Goal: Check status: Check status

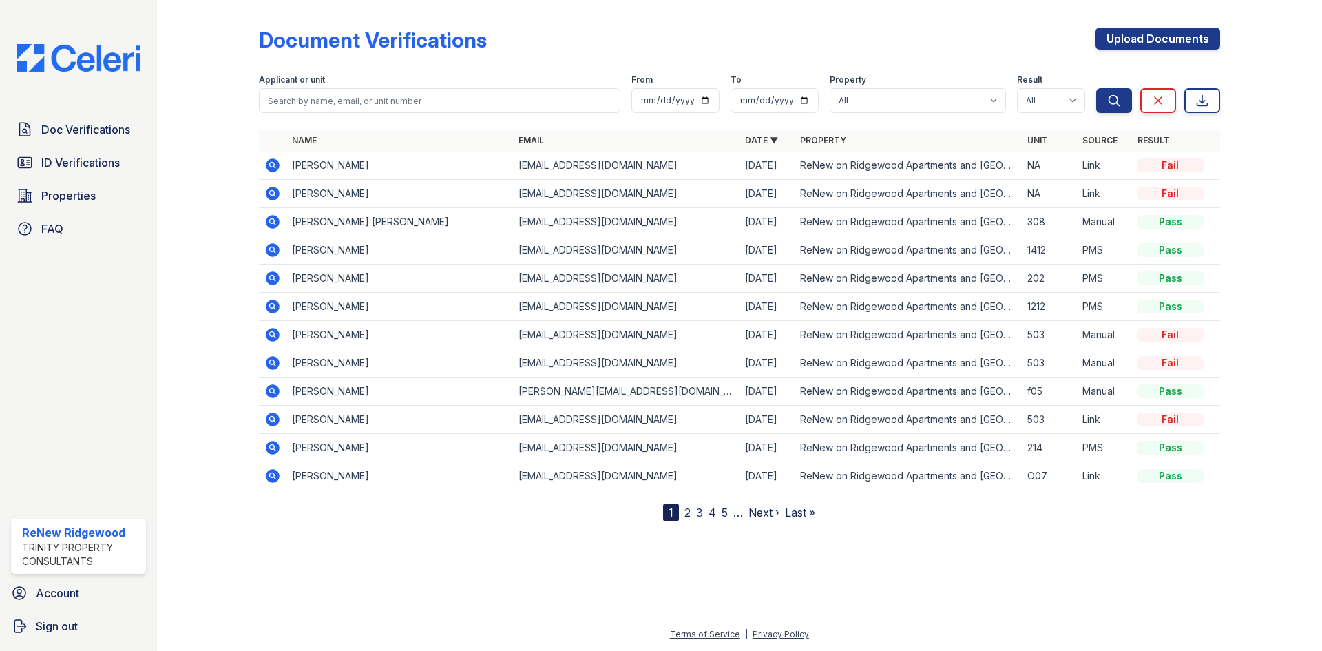
click at [276, 162] on icon at bounding box center [273, 165] width 14 height 14
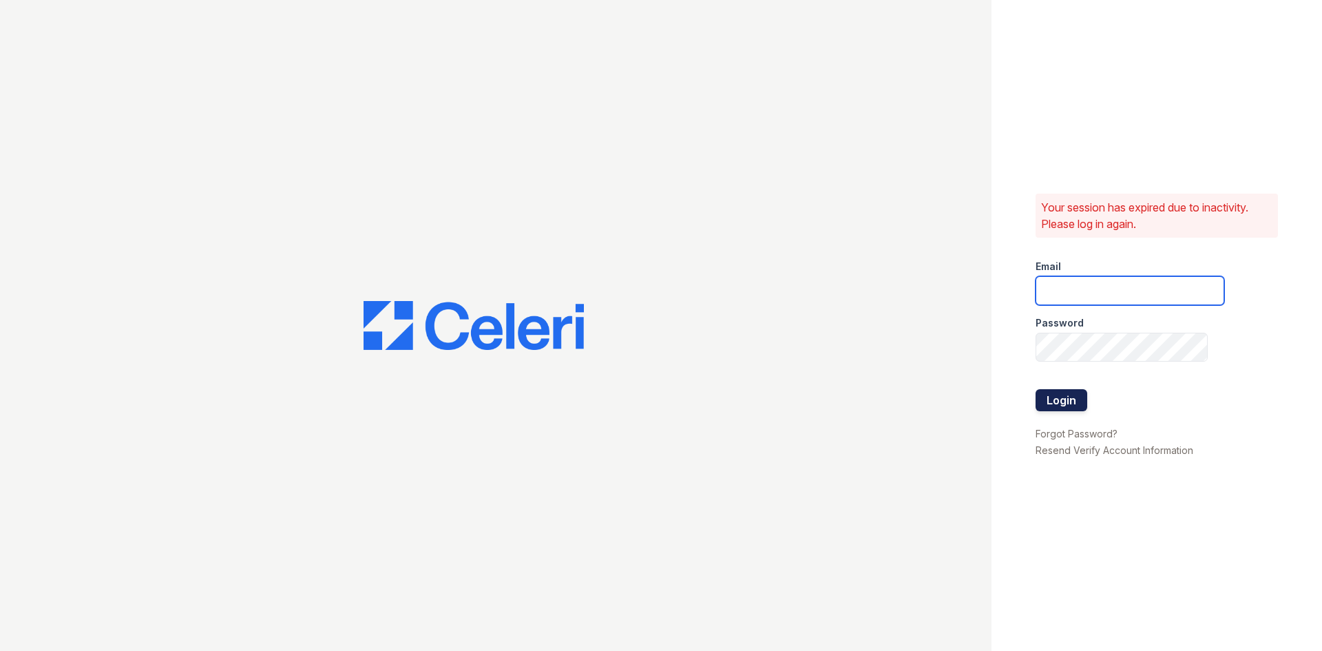
type input "renewonridgewoodtemp@trinity-pm.com"
click at [1069, 395] on button "Login" at bounding box center [1062, 400] width 52 height 22
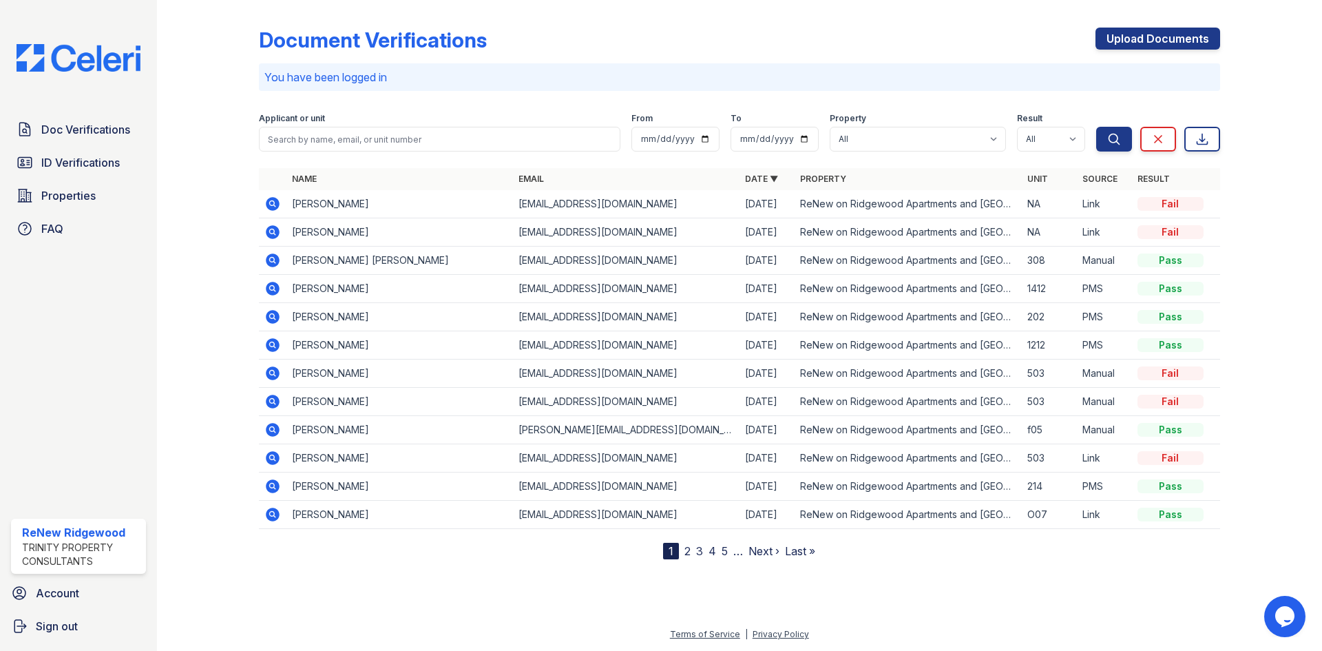
click at [338, 233] on td "[PERSON_NAME]" at bounding box center [399, 232] width 227 height 28
click at [273, 233] on icon at bounding box center [272, 232] width 17 height 17
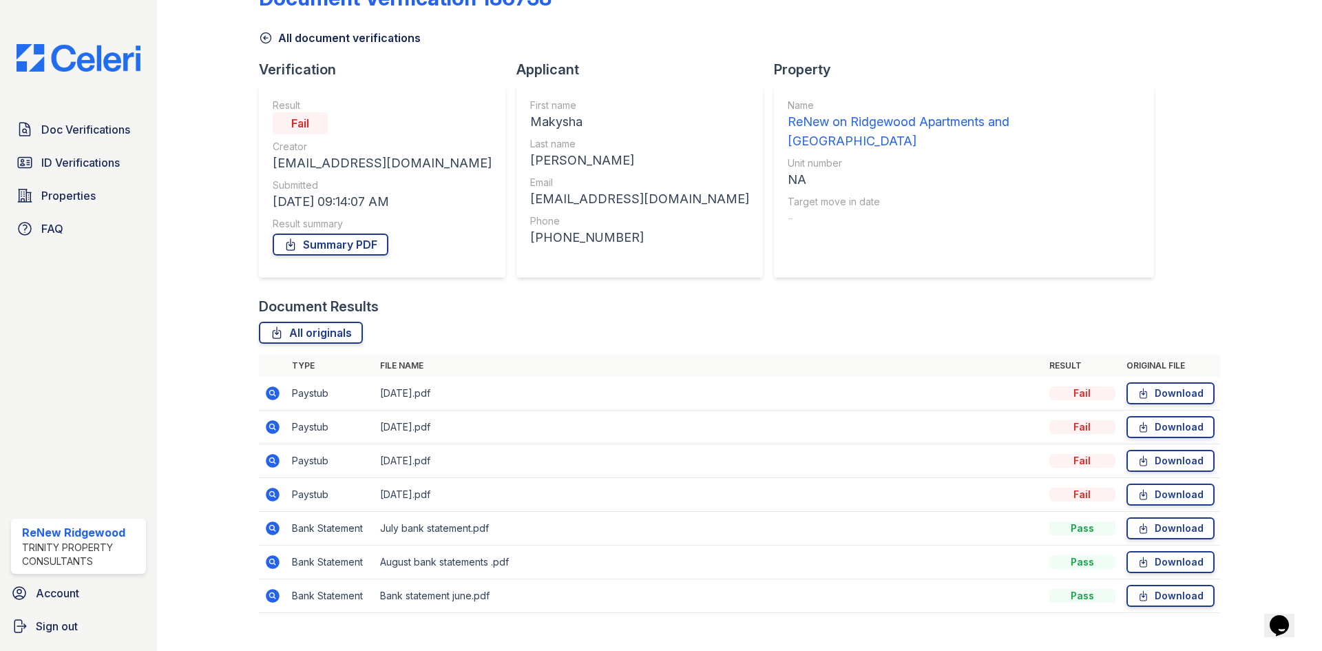
scroll to position [65, 0]
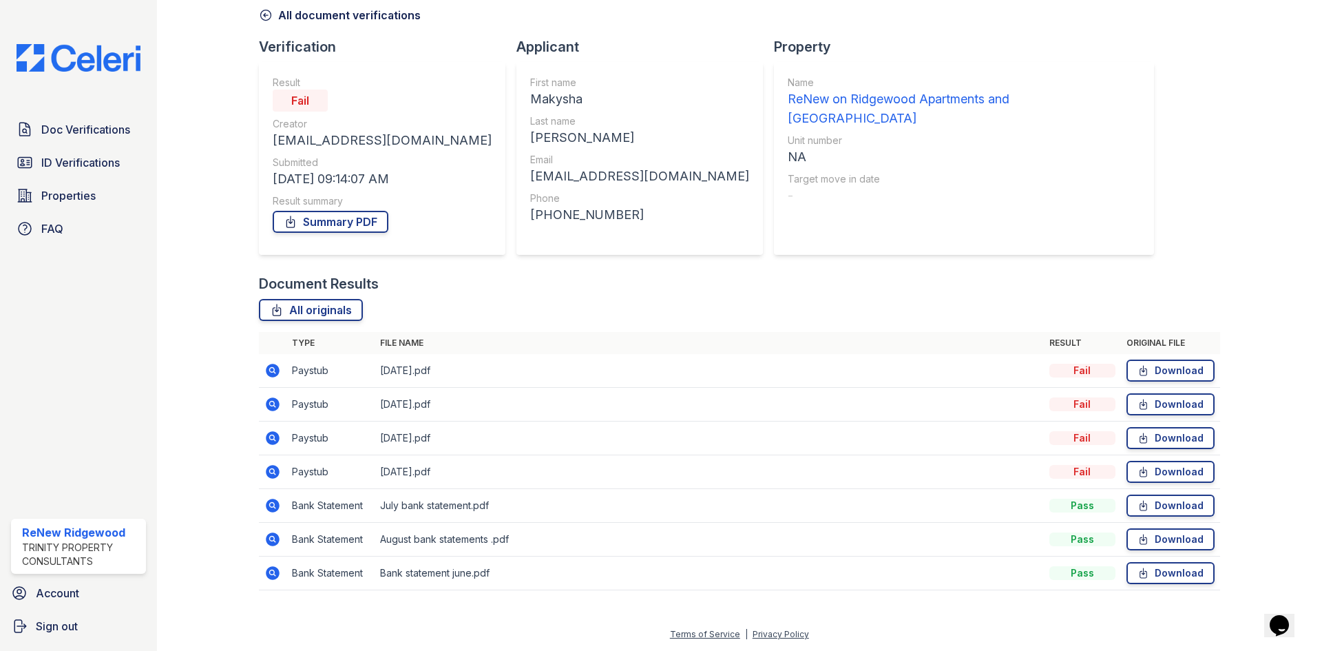
click at [273, 472] on icon at bounding box center [272, 471] width 17 height 17
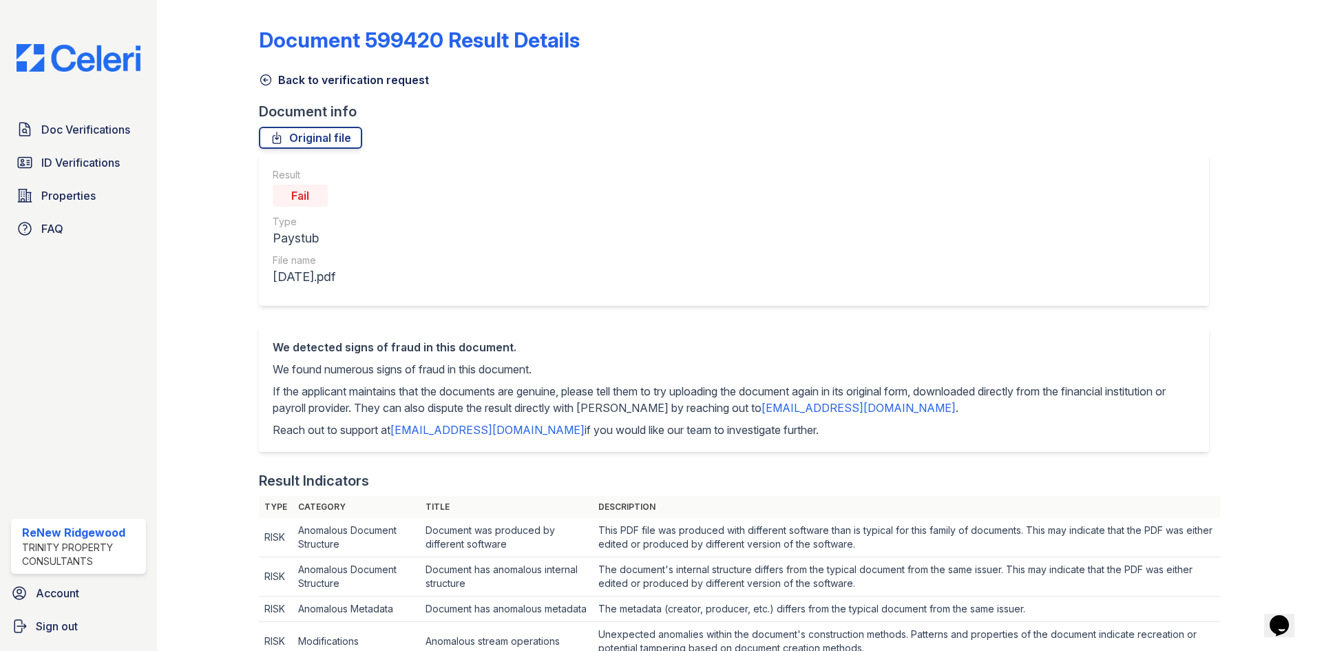
click at [260, 83] on icon at bounding box center [266, 80] width 14 height 14
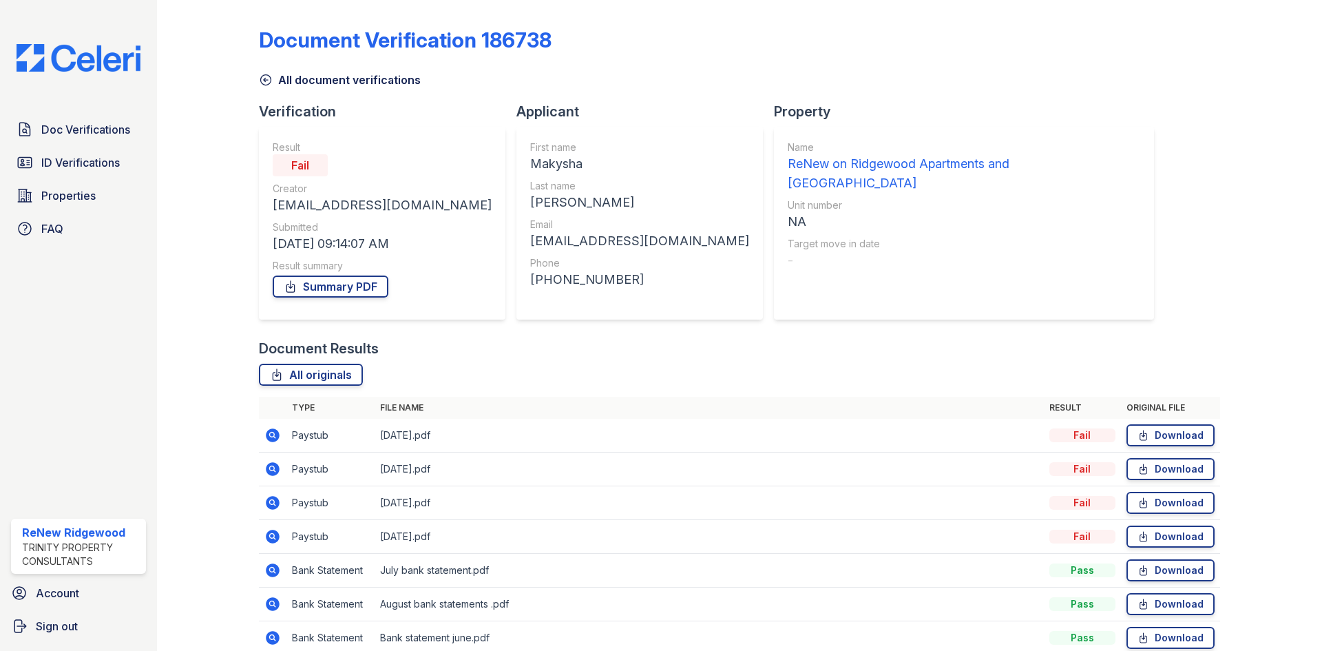
click at [260, 80] on icon at bounding box center [266, 80] width 14 height 14
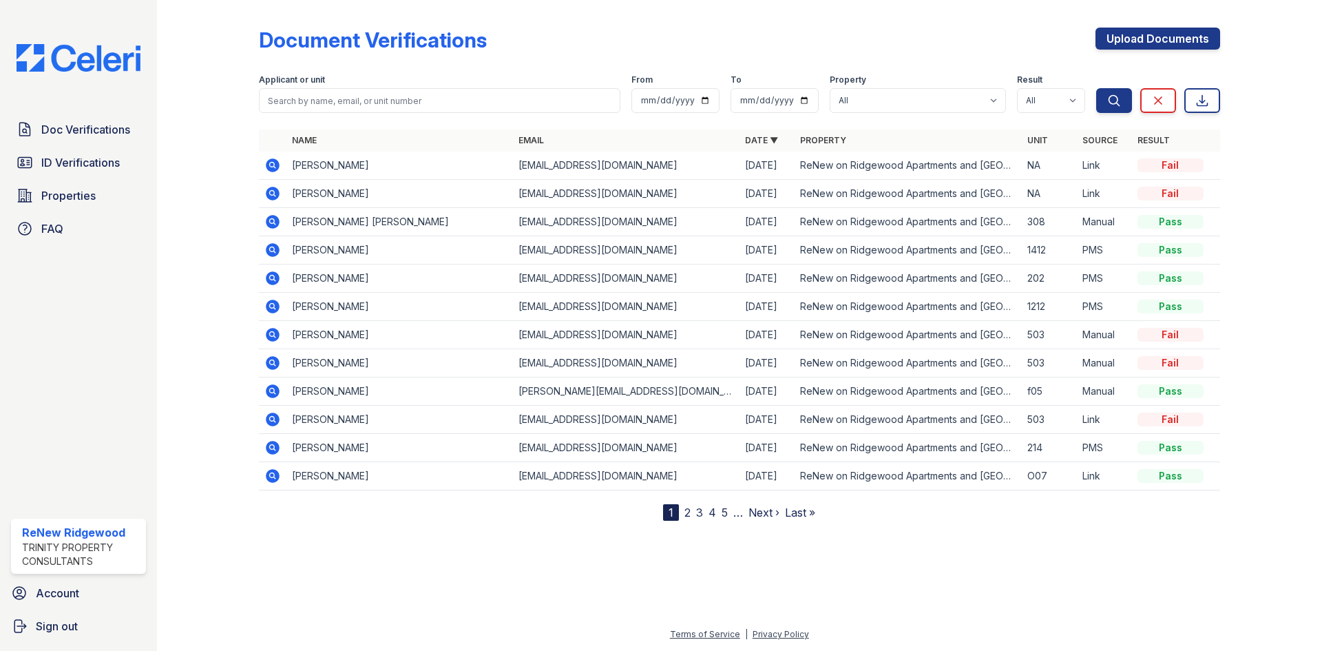
click at [265, 163] on icon at bounding box center [272, 165] width 17 height 17
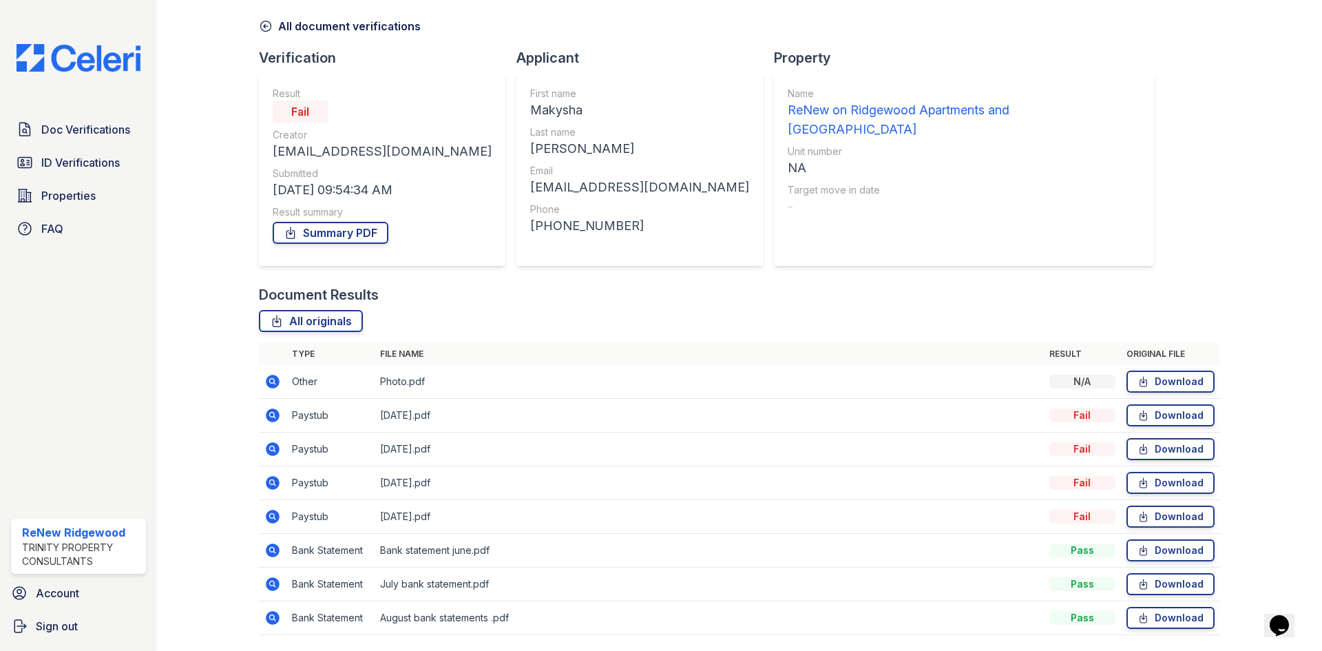
scroll to position [30, 0]
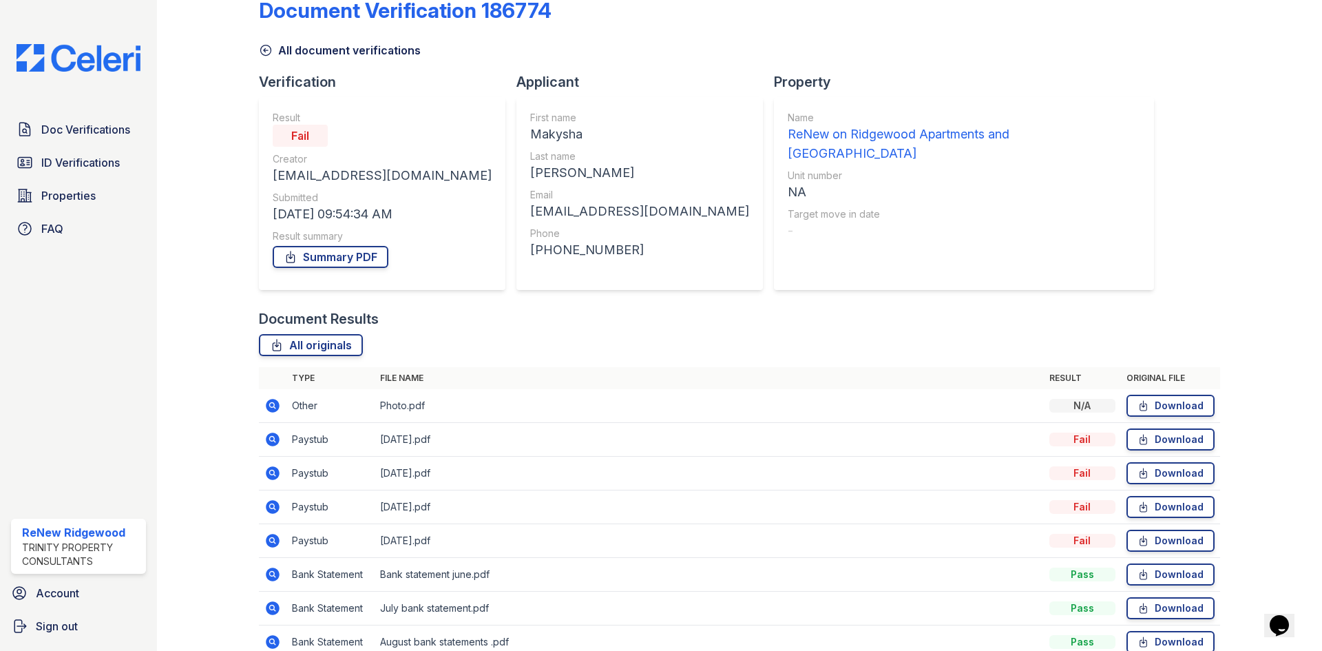
click at [270, 439] on icon at bounding box center [271, 438] width 3 height 3
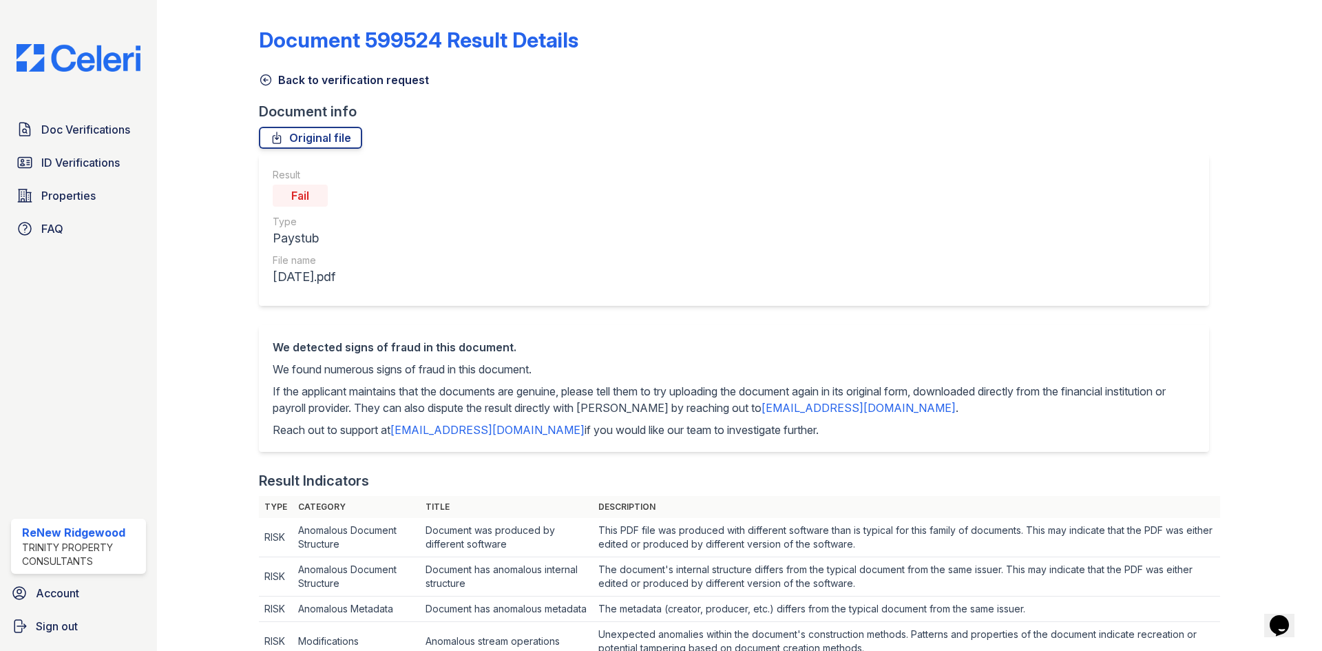
click at [364, 83] on link "Back to verification request" at bounding box center [344, 80] width 170 height 17
